Goal: Task Accomplishment & Management: Use online tool/utility

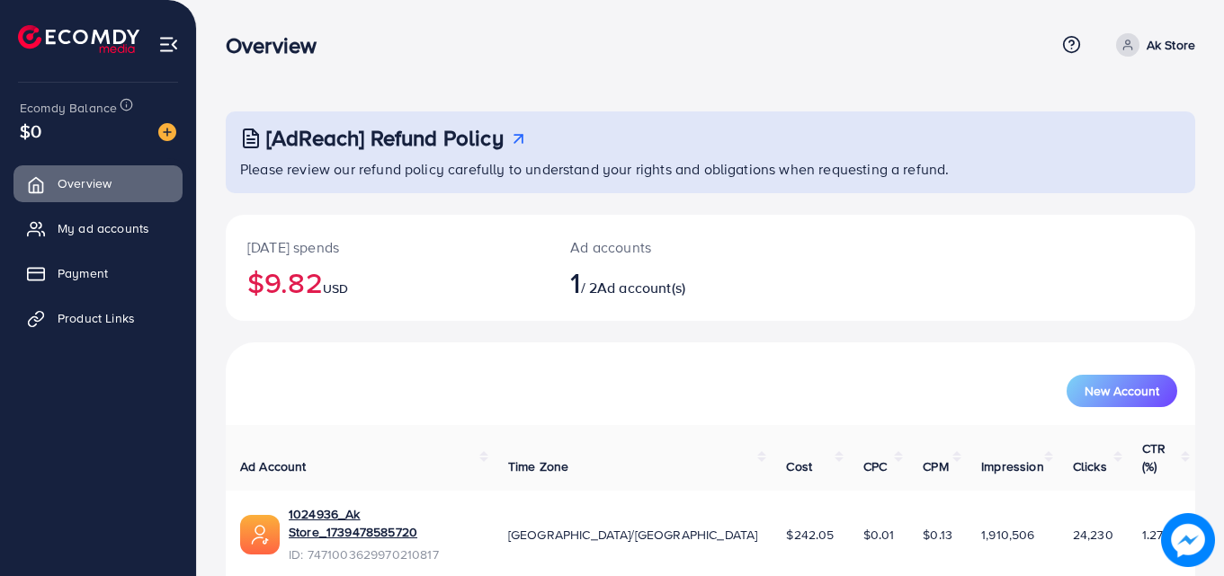
scroll to position [42, 0]
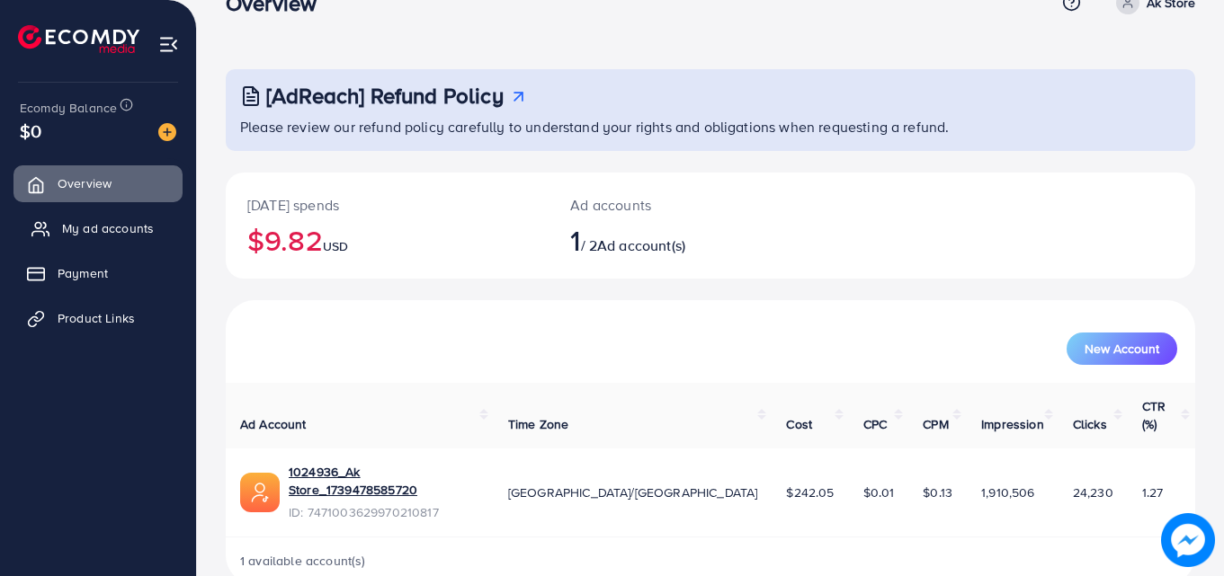
click at [119, 236] on span "My ad accounts" at bounding box center [108, 228] width 92 height 18
click at [116, 224] on span "My ad accounts" at bounding box center [108, 228] width 92 height 18
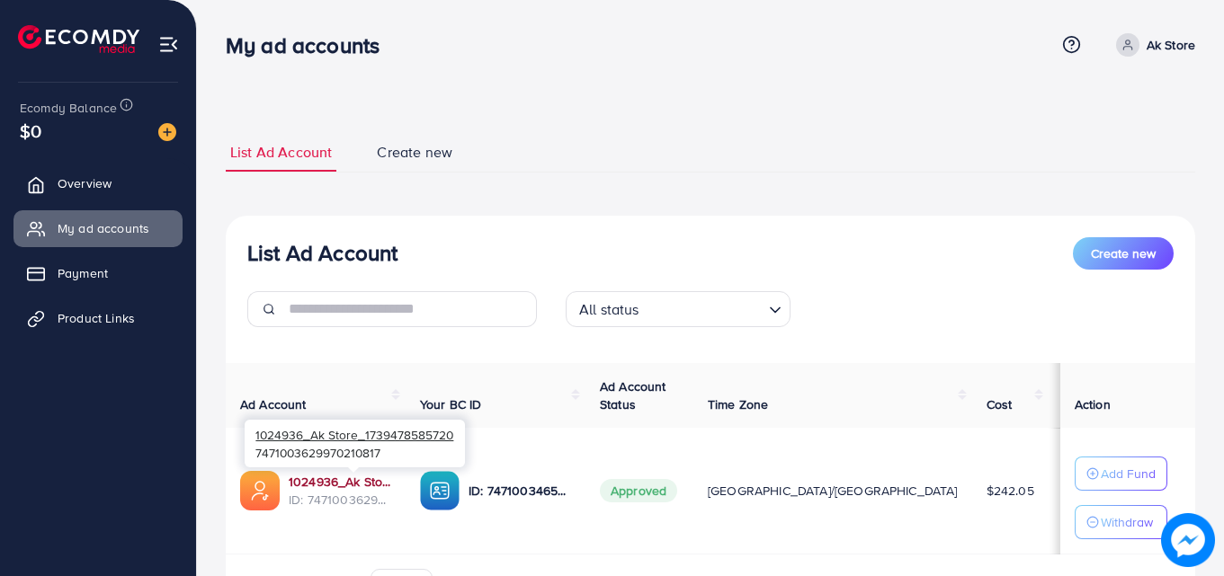
click at [349, 479] on link "1024936_Ak Store_1739478585720" at bounding box center [340, 482] width 102 height 18
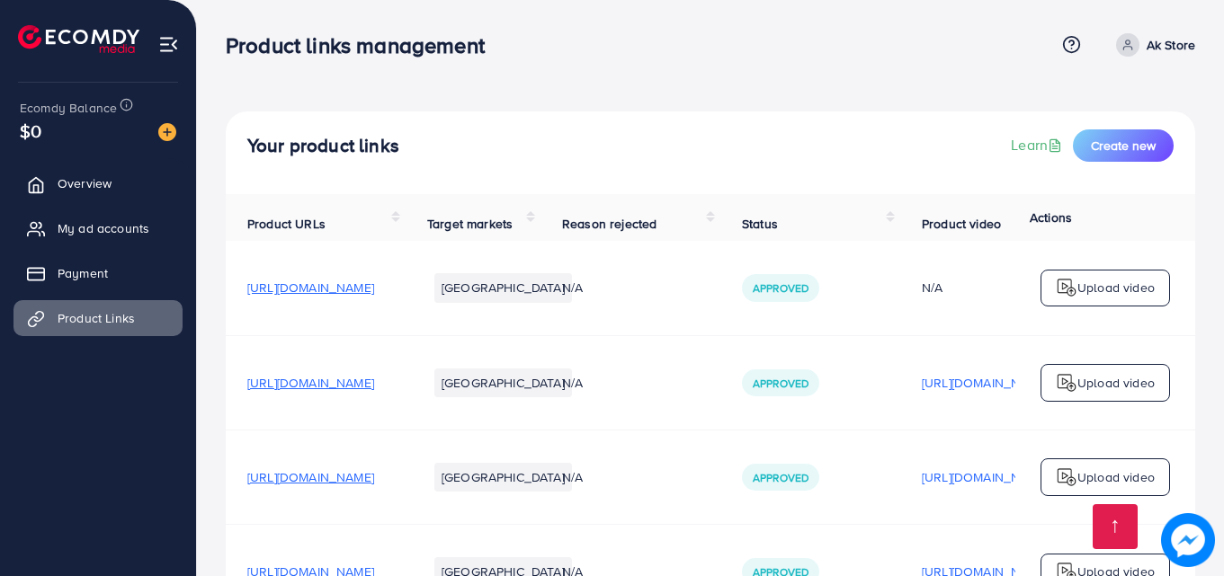
scroll to position [1000, 0]
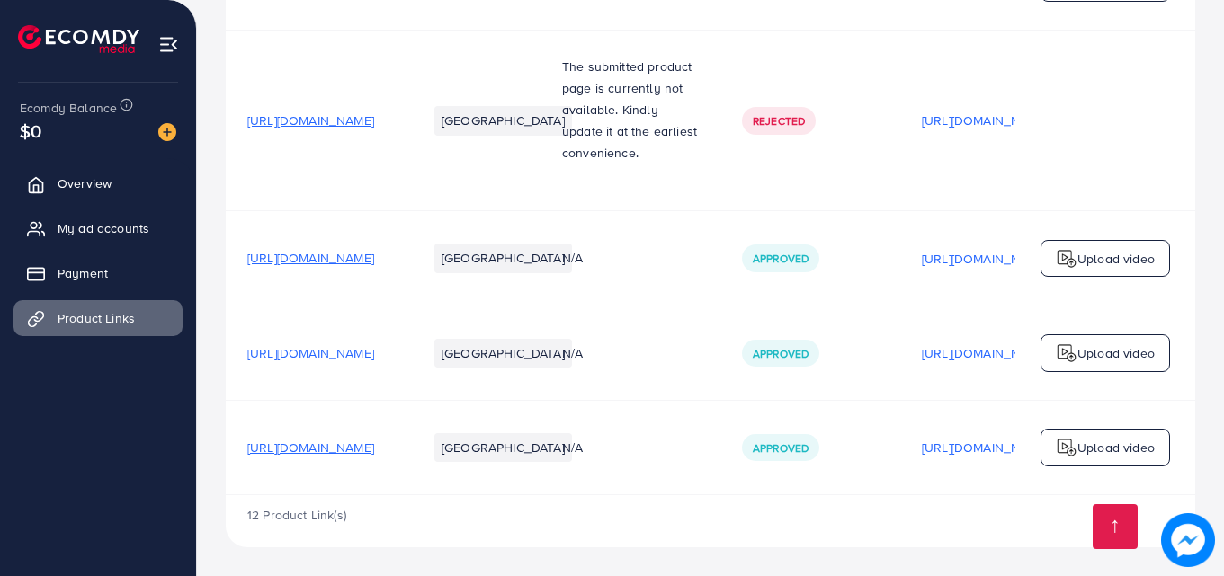
click at [374, 350] on span "[URL][DOMAIN_NAME]" at bounding box center [310, 353] width 127 height 18
